Goal: Transaction & Acquisition: Purchase product/service

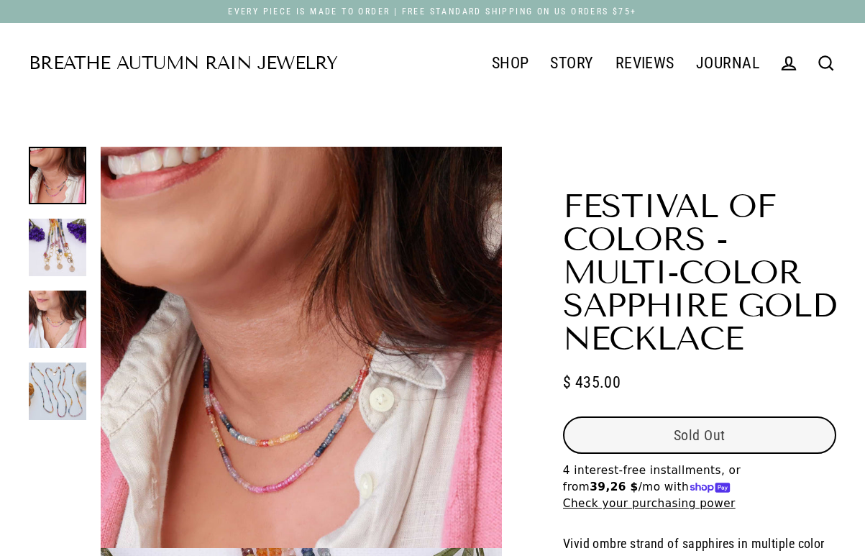
select select "3"
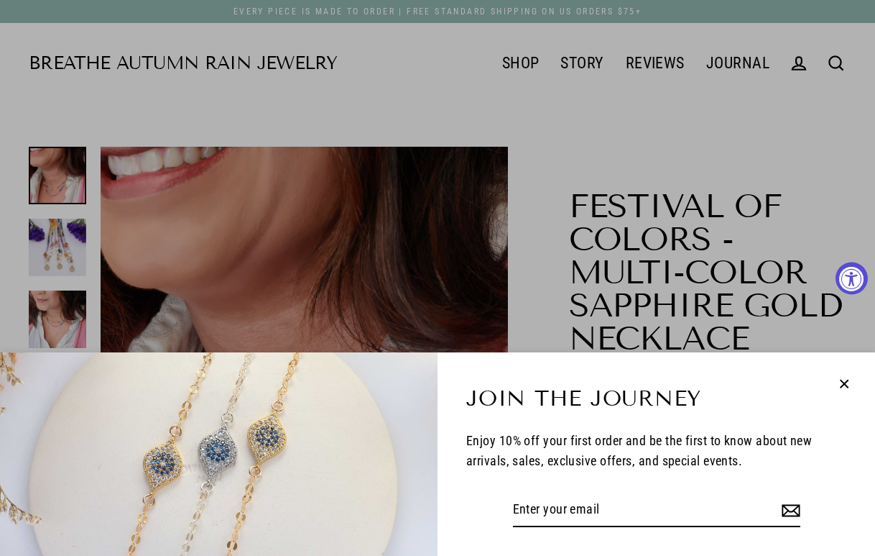
click at [841, 380] on icon "button" at bounding box center [845, 384] width 8 height 8
drag, startPoint x: 841, startPoint y: 380, endPoint x: 863, endPoint y: 347, distance: 39.3
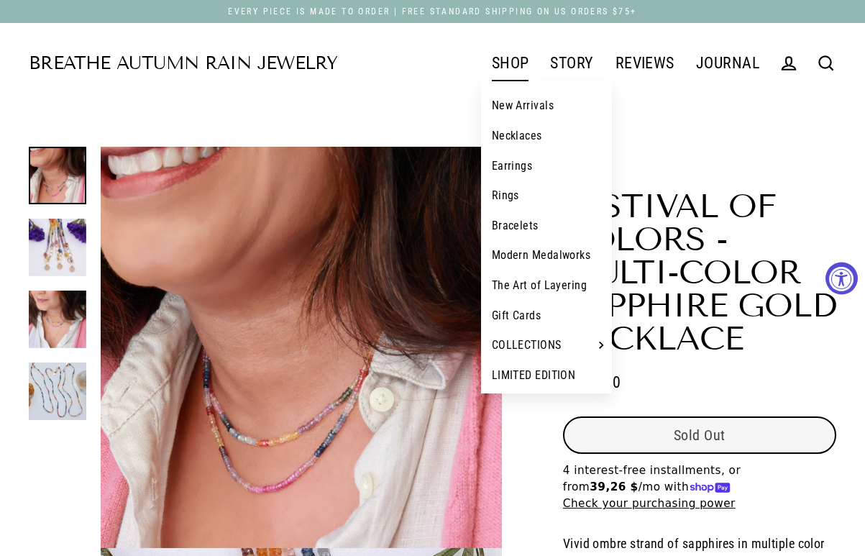
click at [520, 69] on link "SHOP" at bounding box center [510, 63] width 59 height 36
